Goal: Information Seeking & Learning: Learn about a topic

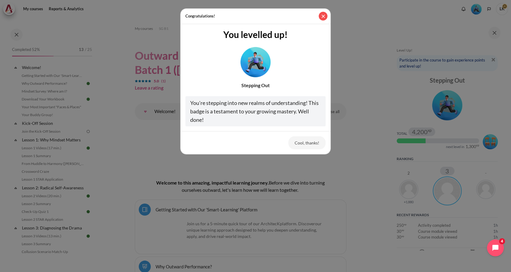
click at [323, 18] on button "Close" at bounding box center [323, 16] width 9 height 9
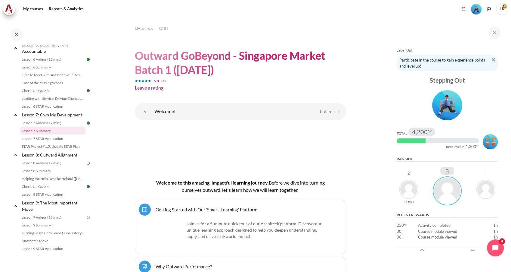
scroll to position [435, 0]
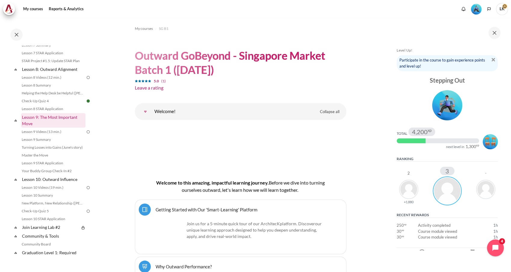
click at [51, 127] on link "Lesson 9: The Most Important Move" at bounding box center [53, 120] width 64 height 14
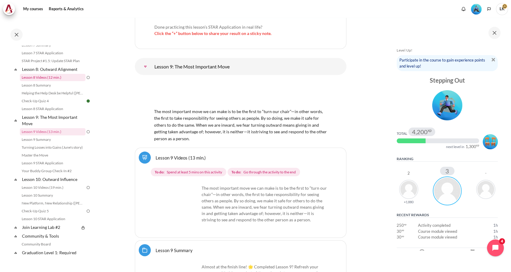
click at [50, 81] on link "Lesson 8 Videos (12 min.)" at bounding box center [53, 77] width 66 height 7
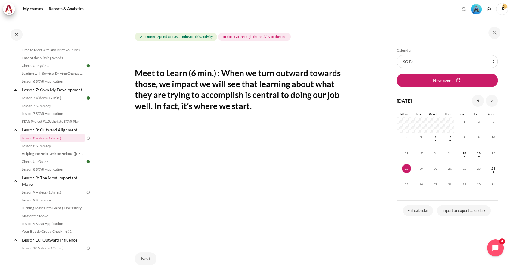
scroll to position [134, 0]
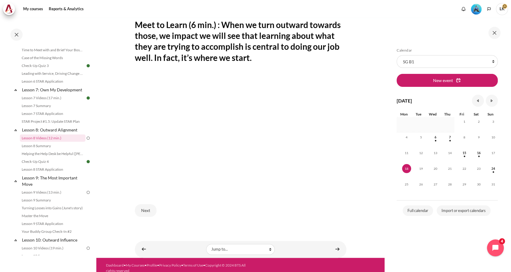
click at [330, 212] on div "Next" at bounding box center [241, 210] width 212 height 25
click at [147, 209] on button "Next" at bounding box center [146, 210] width 22 height 13
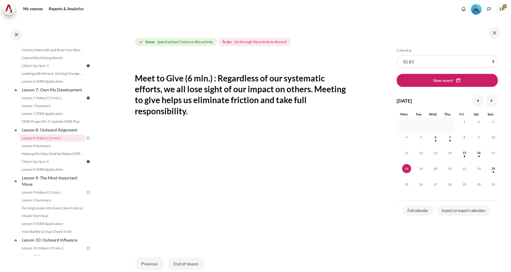
scroll to position [100, 0]
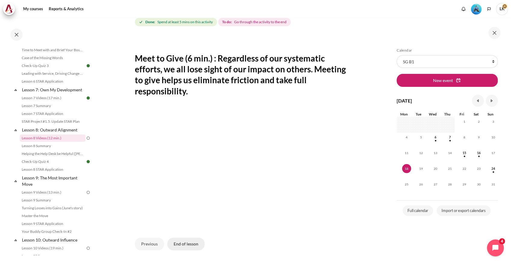
click at [180, 239] on button "End of lesson" at bounding box center [185, 243] width 37 height 13
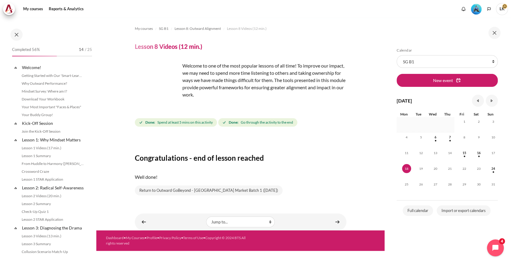
scroll to position [374, 0]
